Goal: Information Seeking & Learning: Learn about a topic

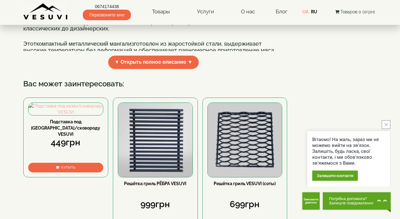
scroll to position [225, 0]
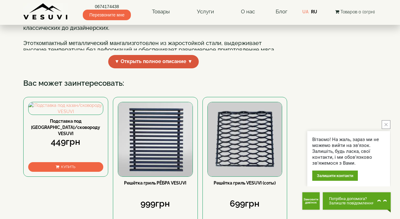
click at [180, 68] on span "▼ Открыть полное описание ▼" at bounding box center [153, 61] width 91 height 13
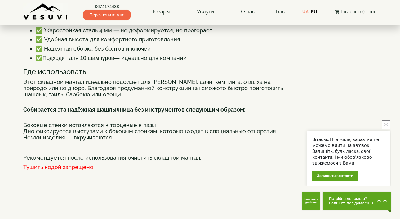
scroll to position [353, 0]
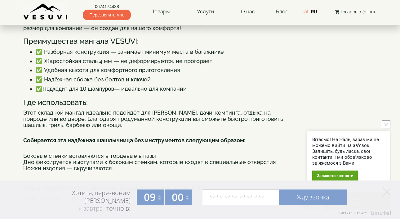
scroll to position [258, 0]
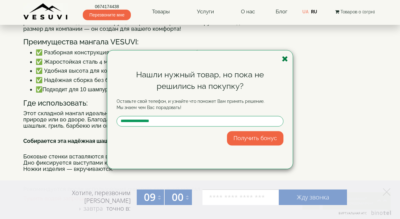
click at [286, 60] on icon "button" at bounding box center [285, 59] width 6 height 8
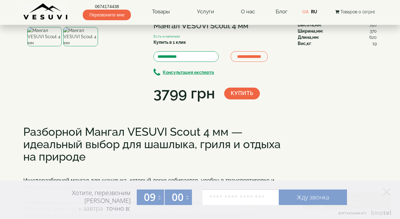
scroll to position [0, 0]
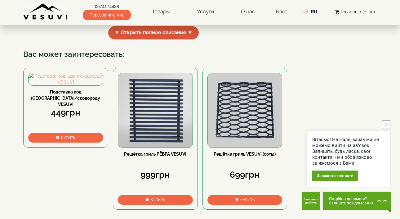
click at [154, 39] on span "▼ Открыть полное описание ▼" at bounding box center [153, 32] width 91 height 13
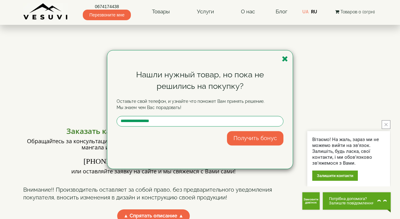
scroll to position [349, 0]
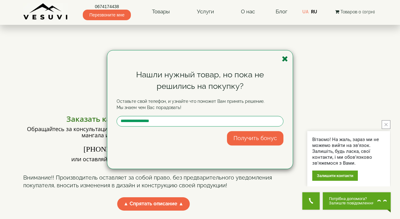
click at [285, 58] on icon "button" at bounding box center [285, 59] width 6 height 8
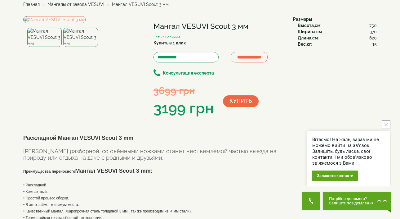
scroll to position [32, 0]
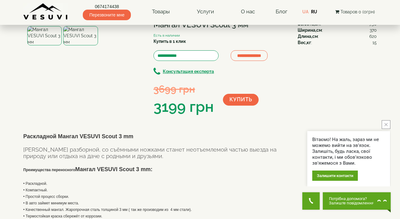
click at [345, 194] on button "Потрібна допомога? Залиште повідомлення Почати діалог" at bounding box center [357, 200] width 68 height 17
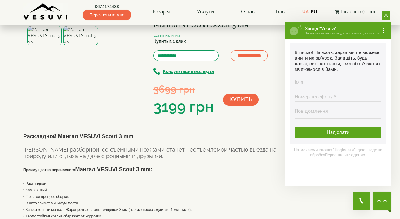
click at [385, 18] on button "close button" at bounding box center [386, 15] width 9 height 9
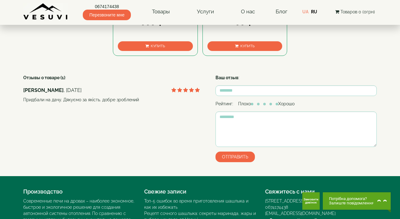
scroll to position [788, 0]
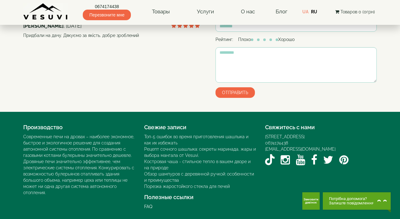
click at [295, 135] on div "[STREET_ADDRESS]" at bounding box center [321, 136] width 112 height 6
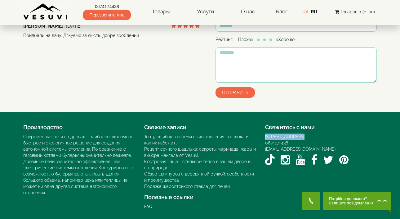
click at [288, 135] on div "[STREET_ADDRESS]" at bounding box center [321, 136] width 112 height 6
click at [183, 89] on div "Отзывы о товаре (1) : Василь , 24.11.2022 Придбали на дачу. Дякуємо за якість. …" at bounding box center [199, 56] width 353 height 92
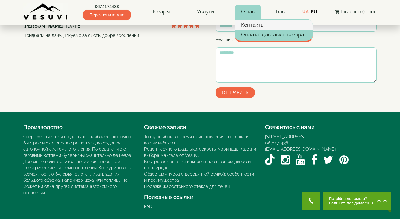
click at [250, 26] on link "Контакты" at bounding box center [274, 24] width 78 height 9
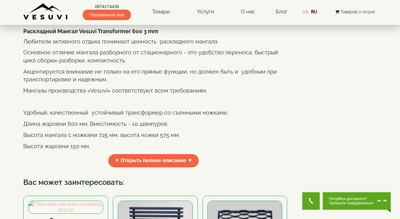
scroll to position [135, 0]
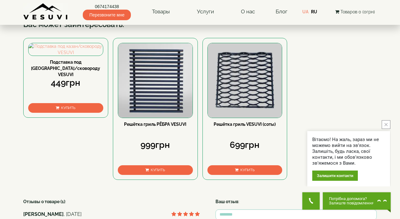
click at [149, 10] on span "▼ Открыть полное описание ▼" at bounding box center [153, 2] width 91 height 13
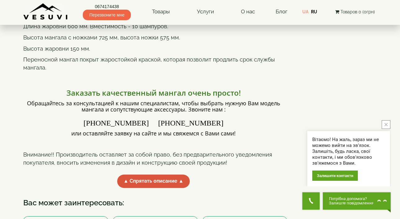
scroll to position [231, 0]
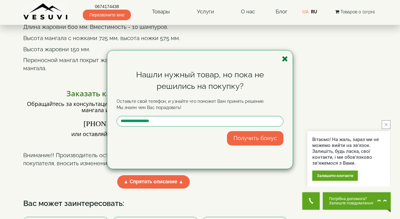
click at [287, 60] on icon "button" at bounding box center [285, 59] width 6 height 8
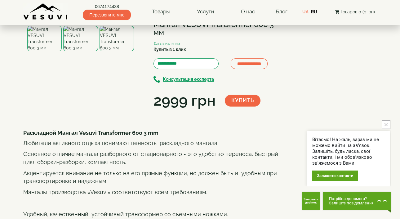
scroll to position [42, 0]
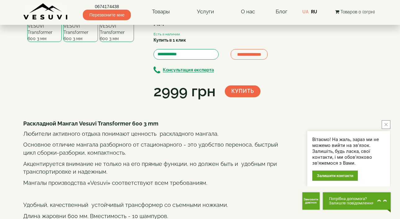
click at [82, 42] on img at bounding box center [80, 28] width 34 height 25
click at [128, 42] on img at bounding box center [117, 28] width 34 height 25
click at [34, 42] on img at bounding box center [45, 28] width 34 height 25
click at [33, 42] on img at bounding box center [45, 28] width 34 height 25
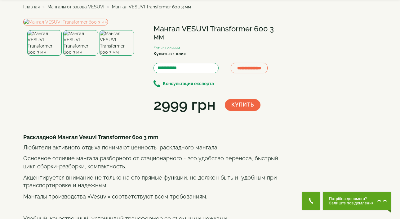
scroll to position [18, 0]
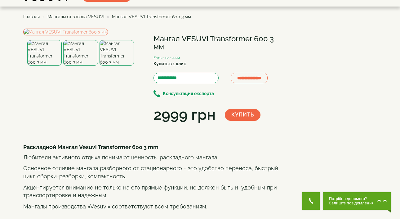
click at [73, 65] on img at bounding box center [80, 52] width 34 height 25
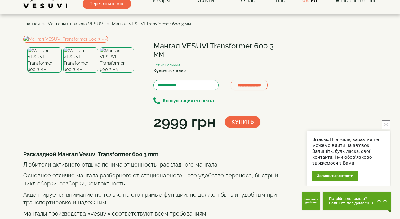
scroll to position [10, 0]
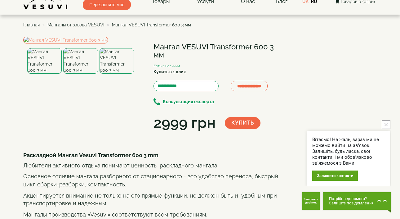
drag, startPoint x: 184, startPoint y: 46, endPoint x: 266, endPoint y: 46, distance: 82.5
click at [266, 46] on h1 "Мангал VESUVI Transformer 600 3 мм" at bounding box center [218, 51] width 130 height 16
copy h1 "VESUVI Transformer 600"
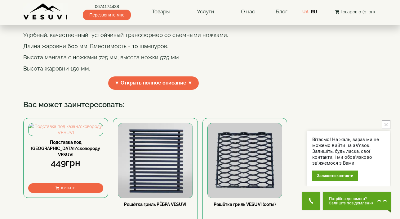
scroll to position [212, 0]
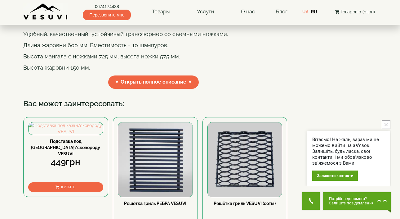
click at [161, 93] on div "Раскладной Мангал Vesuvi Transformer 600 3 mm Любители активного отдыха понимаю…" at bounding box center [155, 20] width 265 height 147
click at [161, 89] on span "▼ Открыть полное описание ▼" at bounding box center [153, 81] width 91 height 13
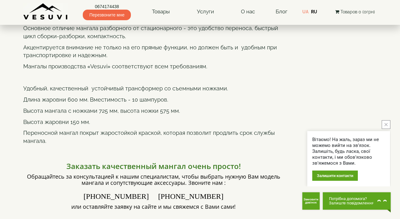
scroll to position [158, 0]
click at [199, 60] on p "Акцентируется внимание не только на его прямые функции, но должен быть и удобны…" at bounding box center [153, 52] width 260 height 16
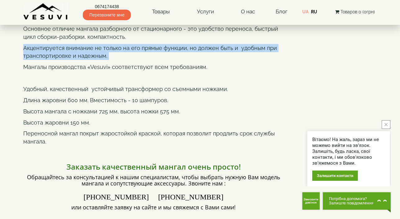
click at [199, 60] on p "Акцентируется внимание не только на его прямые функции, но должен быть и удобны…" at bounding box center [153, 52] width 260 height 16
click at [187, 60] on p "Акцентируется внимание не только на его прямые функции, но должен быть и удобны…" at bounding box center [153, 52] width 260 height 16
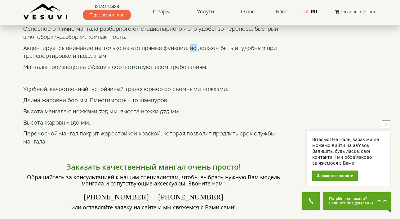
click at [187, 60] on p "Акцентируется внимание не только на его прямые функции, но должен быть и удобны…" at bounding box center [153, 52] width 260 height 16
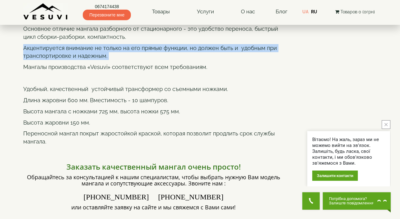
click at [187, 60] on p "Акцентируется внимание не только на его прямые функции, но должен быть и удобны…" at bounding box center [153, 52] width 260 height 16
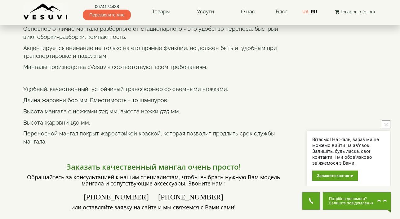
click at [175, 60] on p "Акцентируется внимание не только на его прямые функции, но должен быть и удобны…" at bounding box center [153, 52] width 260 height 16
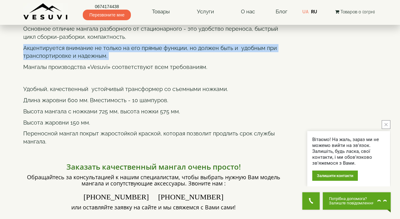
click at [175, 60] on p "Акцентируется внимание не только на его прямые функции, но должен быть и удобны…" at bounding box center [153, 52] width 260 height 16
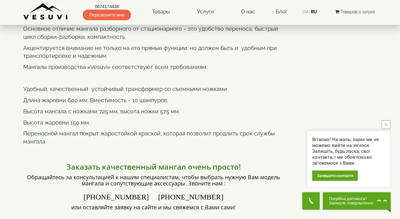
click at [164, 60] on p "Акцентируется внимание не только на его прямые функции, но должен быть и удобны…" at bounding box center [153, 52] width 260 height 16
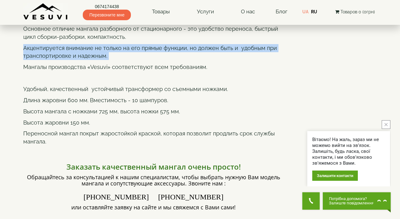
click at [164, 60] on p "Акцентируется внимание не только на его прямые функции, но должен быть и удобны…" at bounding box center [153, 52] width 260 height 16
click at [158, 60] on p "Акцентируется внимание не только на его прямые функции, но должен быть и удобны…" at bounding box center [153, 52] width 260 height 16
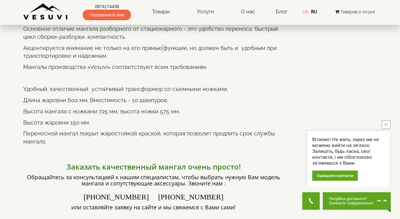
click at [158, 60] on p "Акцентируется внимание не только на его прямые функции, но должен быть и удобны…" at bounding box center [153, 52] width 260 height 16
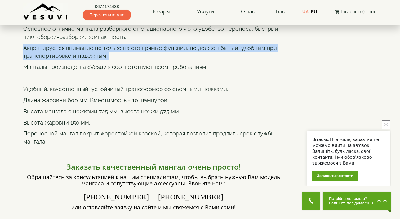
click at [158, 60] on p "Акцентируется внимание не только на его прямые функции, но должен быть и удобны…" at bounding box center [153, 52] width 260 height 16
click at [165, 60] on p "Акцентируется внимание не только на его прямые функции, но должен быть и удобны…" at bounding box center [153, 52] width 260 height 16
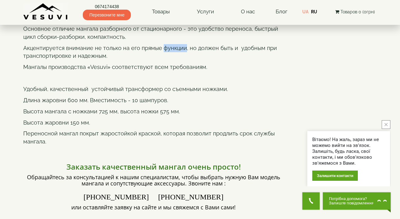
click at [165, 60] on p "Акцентируется внимание не только на его прямые функции, но должен быть и удобны…" at bounding box center [153, 52] width 260 height 16
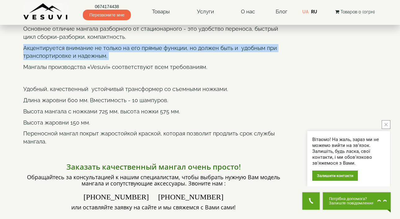
click at [165, 60] on p "Акцентируется внимание не только на его прямые функции, но должен быть и удобны…" at bounding box center [153, 52] width 260 height 16
click at [157, 60] on p "Акцентируется внимание не только на его прямые функции, но должен быть и удобны…" at bounding box center [153, 52] width 260 height 16
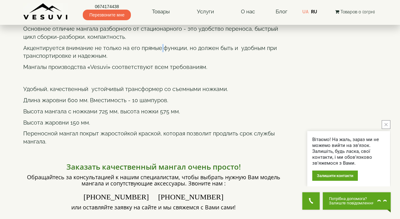
click at [157, 60] on p "Акцентируется внимание не только на его прямые функции, но должен быть и удобны…" at bounding box center [153, 52] width 260 height 16
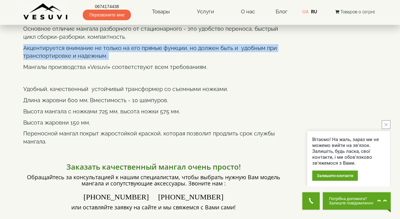
click at [157, 60] on p "Акцентируется внимание не только на его прямые функции, но должен быть и удобны…" at bounding box center [153, 52] width 260 height 16
click at [161, 60] on p "Акцентируется внимание не только на его прямые функции, но должен быть и удобны…" at bounding box center [153, 52] width 260 height 16
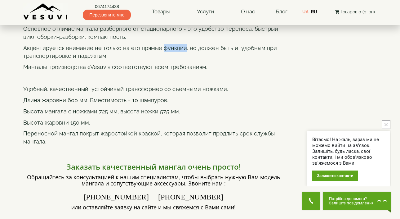
click at [161, 60] on p "Акцентируется внимание не только на его прямые функции, но должен быть и удобны…" at bounding box center [153, 52] width 260 height 16
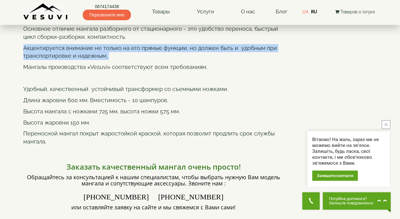
click at [161, 60] on p "Акцентируется внимание не только на его прямые функции, но должен быть и удобны…" at bounding box center [153, 52] width 260 height 16
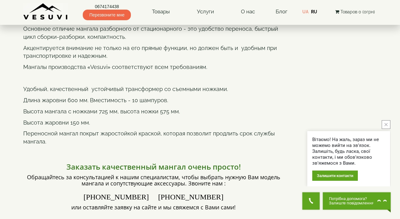
click at [123, 22] on p "Любители активного отдыха понимают ценность раскладного мангала." at bounding box center [153, 18] width 260 height 8
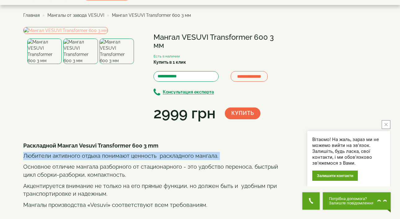
scroll to position [20, 0]
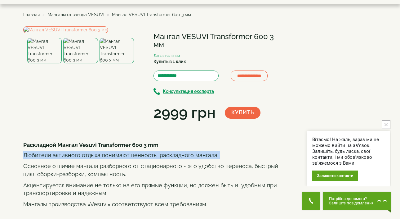
click at [45, 63] on img at bounding box center [44, 50] width 34 height 25
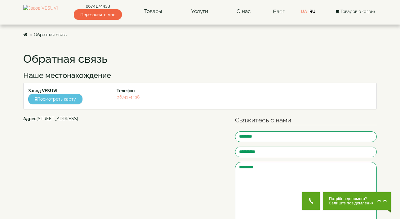
click at [180, 49] on div "**********" at bounding box center [200, 161] width 363 height 229
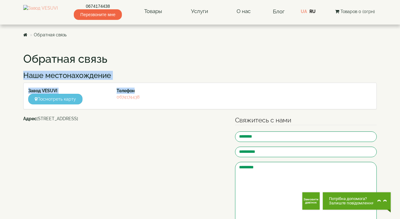
drag, startPoint x: 192, startPoint y: 61, endPoint x: 191, endPoint y: 89, distance: 28.5
click at [191, 89] on div "**********" at bounding box center [200, 161] width 363 height 229
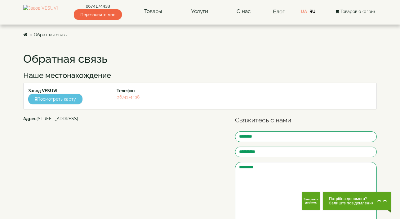
click at [302, 45] on div "**********" at bounding box center [200, 152] width 363 height 246
